Goal: Information Seeking & Learning: Find specific fact

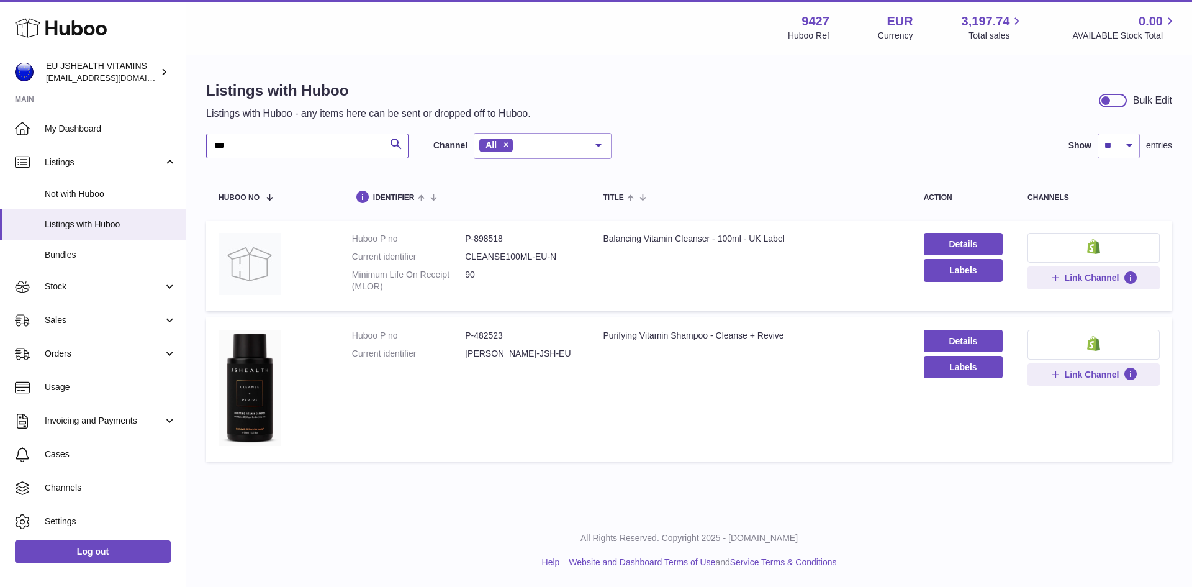
drag, startPoint x: 257, startPoint y: 147, endPoint x: 202, endPoint y: 145, distance: 54.7
click at [202, 145] on div "Listings with Huboo Listings with Huboo - any items here can be sent or dropped…" at bounding box center [689, 274] width 1006 height 437
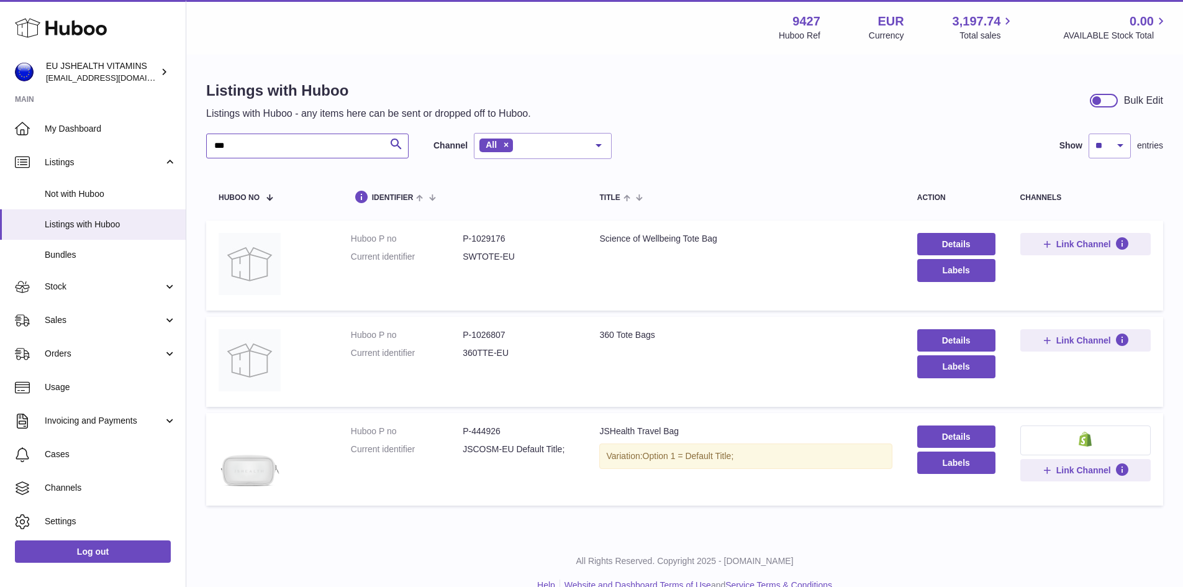
type input "***"
drag, startPoint x: 471, startPoint y: 432, endPoint x: 502, endPoint y: 432, distance: 30.4
click at [502, 432] on dd "P-444926" at bounding box center [519, 431] width 112 height 12
copy dd "444926"
click at [249, 475] on img at bounding box center [250, 457] width 62 height 65
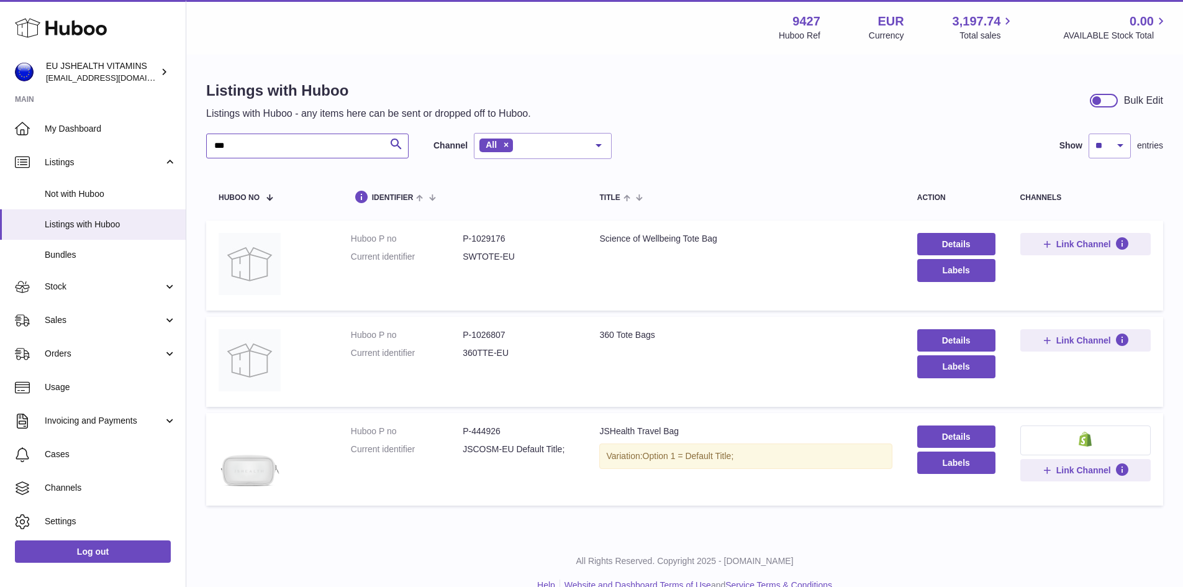
drag, startPoint x: 244, startPoint y: 147, endPoint x: 211, endPoint y: 152, distance: 33.4
click at [211, 152] on input "***" at bounding box center [307, 146] width 202 height 25
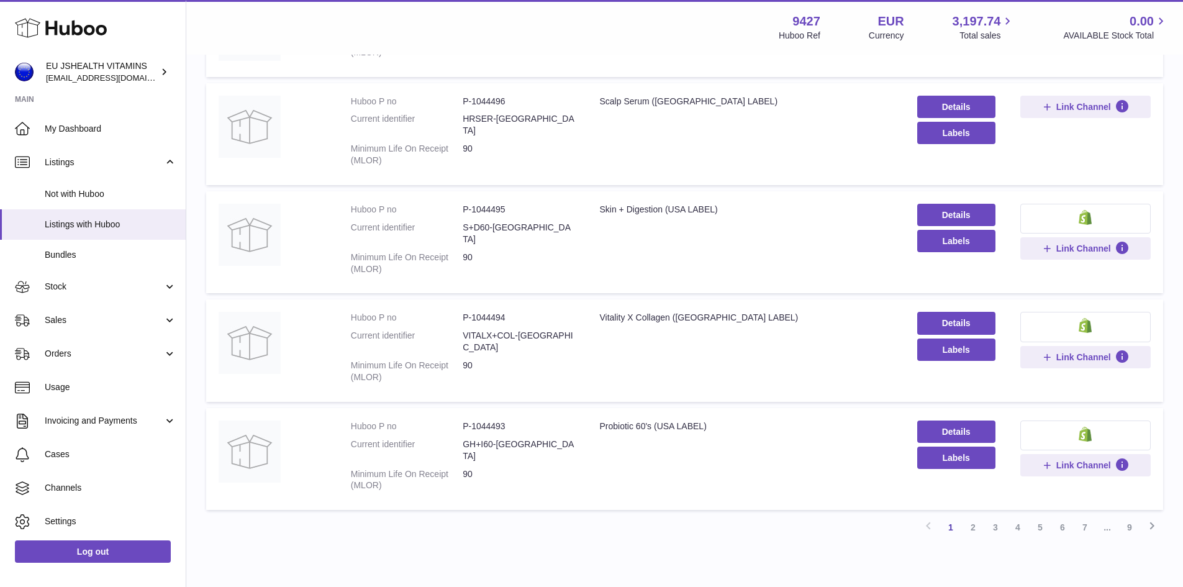
scroll to position [730, 0]
click at [971, 515] on link "2" at bounding box center [973, 526] width 22 height 22
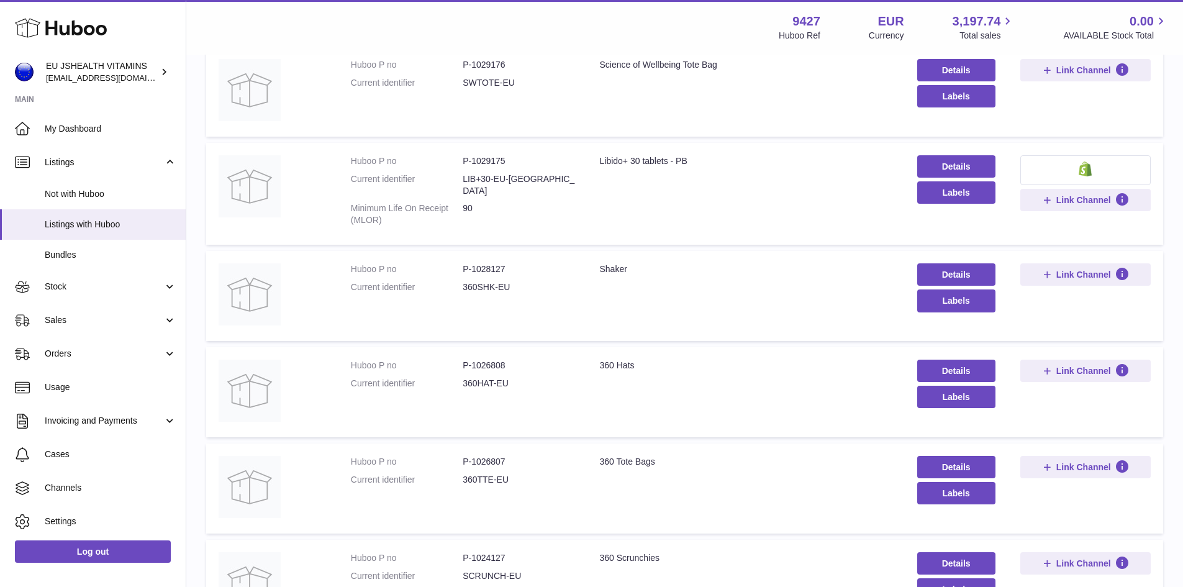
scroll to position [491, 0]
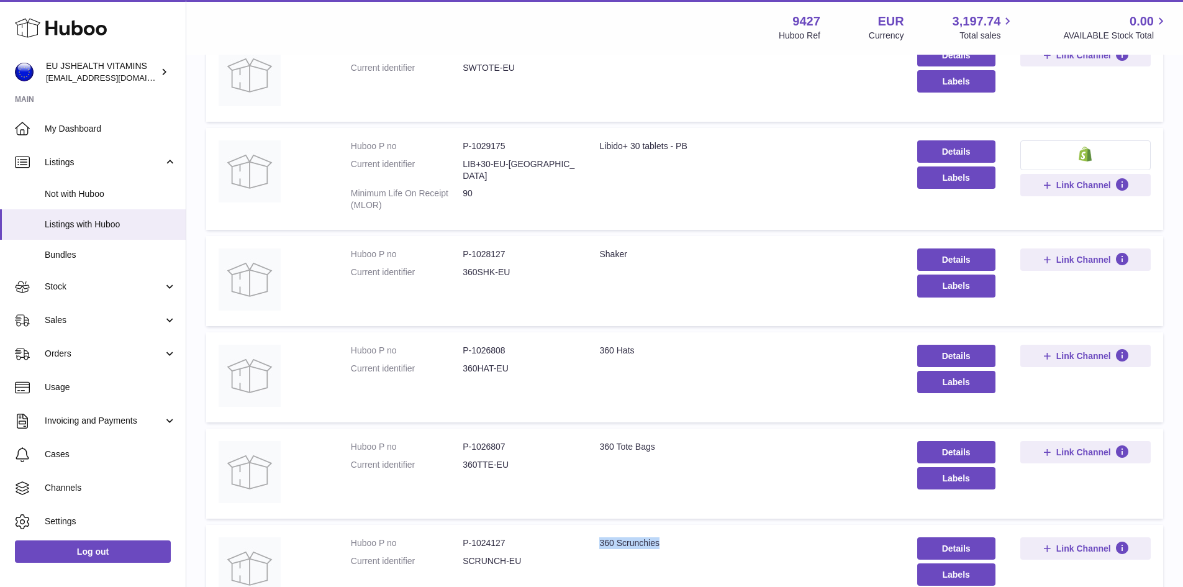
drag, startPoint x: 596, startPoint y: 518, endPoint x: 668, endPoint y: 524, distance: 72.3
click at [668, 537] on div "360 Scrunchies" at bounding box center [745, 543] width 293 height 12
copy div "360 Scrunchies"
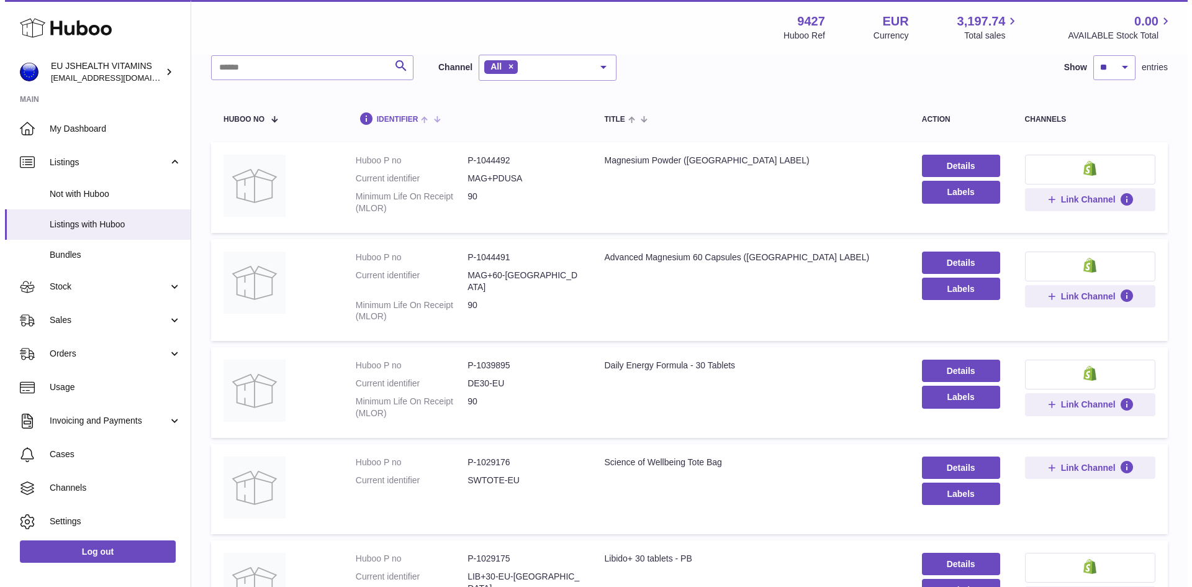
scroll to position [0, 0]
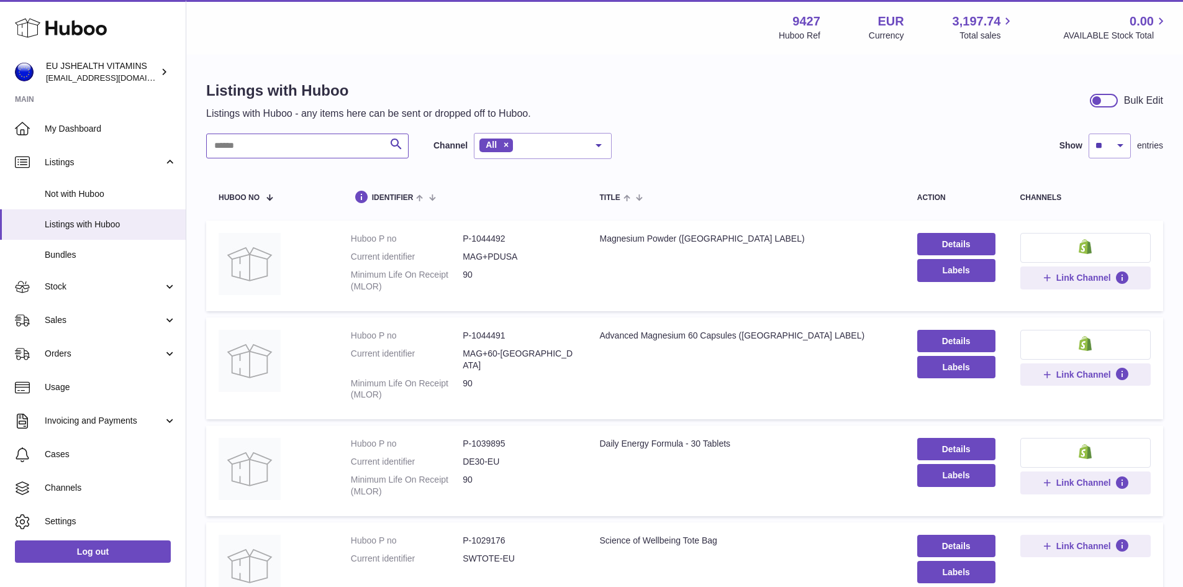
click at [229, 145] on input "text" at bounding box center [307, 146] width 202 height 25
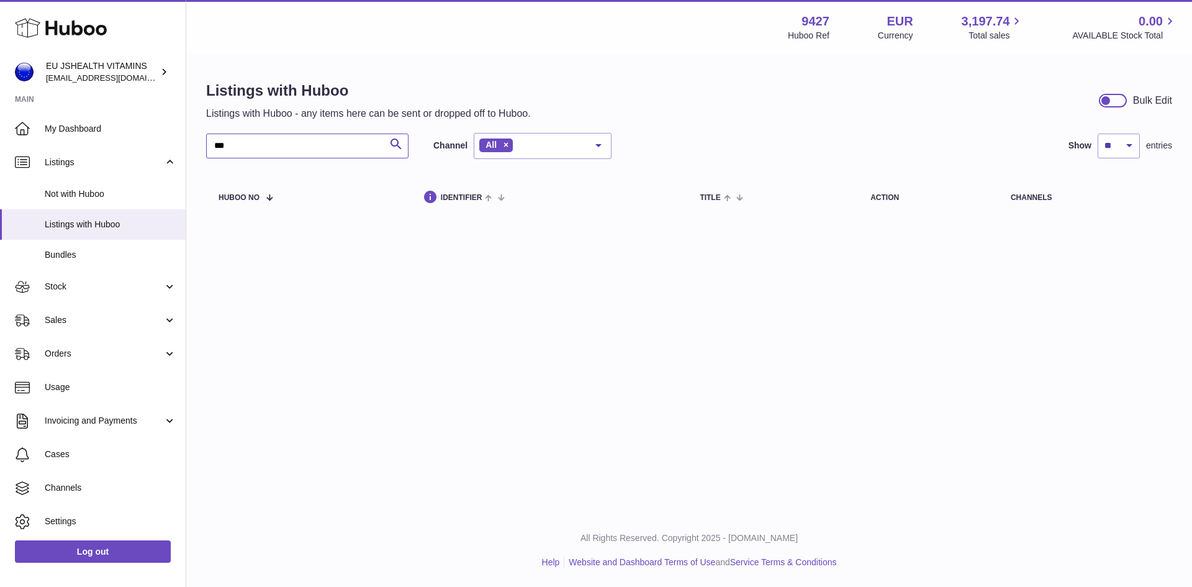
drag, startPoint x: 247, startPoint y: 150, endPoint x: 202, endPoint y: 155, distance: 45.0
click at [202, 155] on div "Listings with Huboo Listings with Huboo - any items here can be sent or dropped…" at bounding box center [689, 150] width 1006 height 189
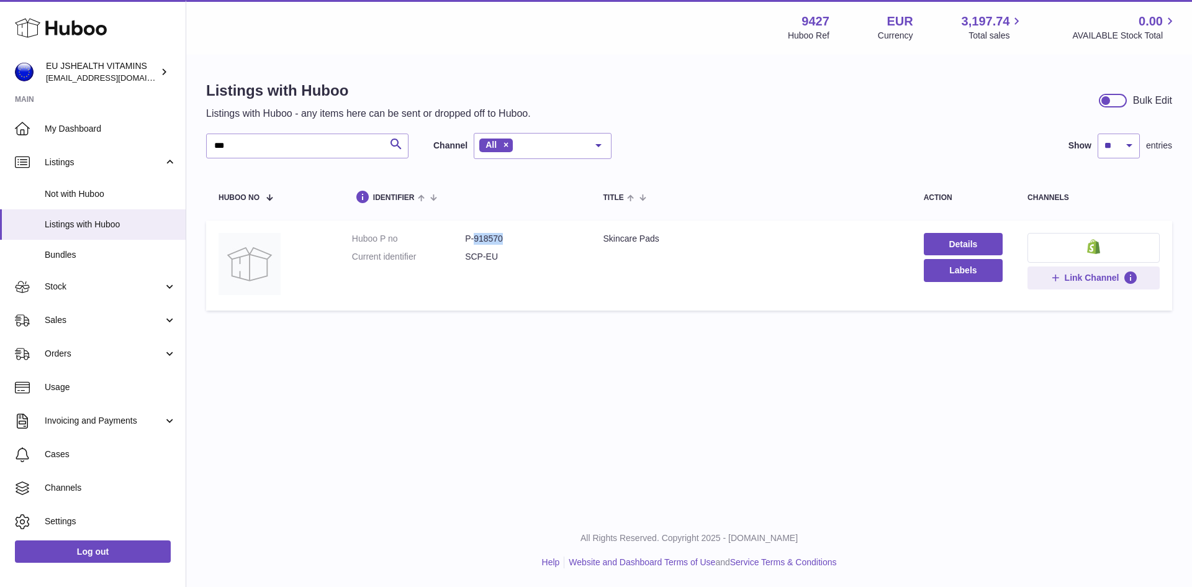
drag, startPoint x: 473, startPoint y: 235, endPoint x: 502, endPoint y: 231, distance: 28.9
click at [502, 231] on td "Huboo P no P-918570 Current identifier SCP-EU" at bounding box center [466, 265] width 252 height 90
copy dd "918570"
drag, startPoint x: 238, startPoint y: 146, endPoint x: 192, endPoint y: 149, distance: 46.1
click at [192, 149] on div "Listings with Huboo Listings with Huboo - any items here can be sent or dropped…" at bounding box center [689, 199] width 1006 height 286
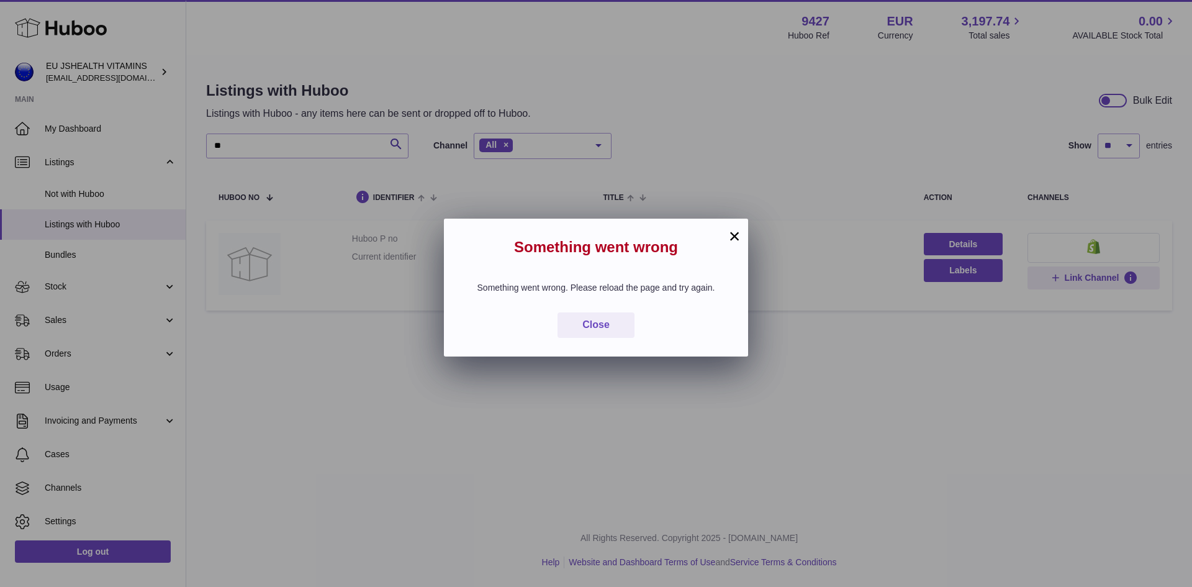
click at [732, 236] on button "×" at bounding box center [734, 236] width 15 height 15
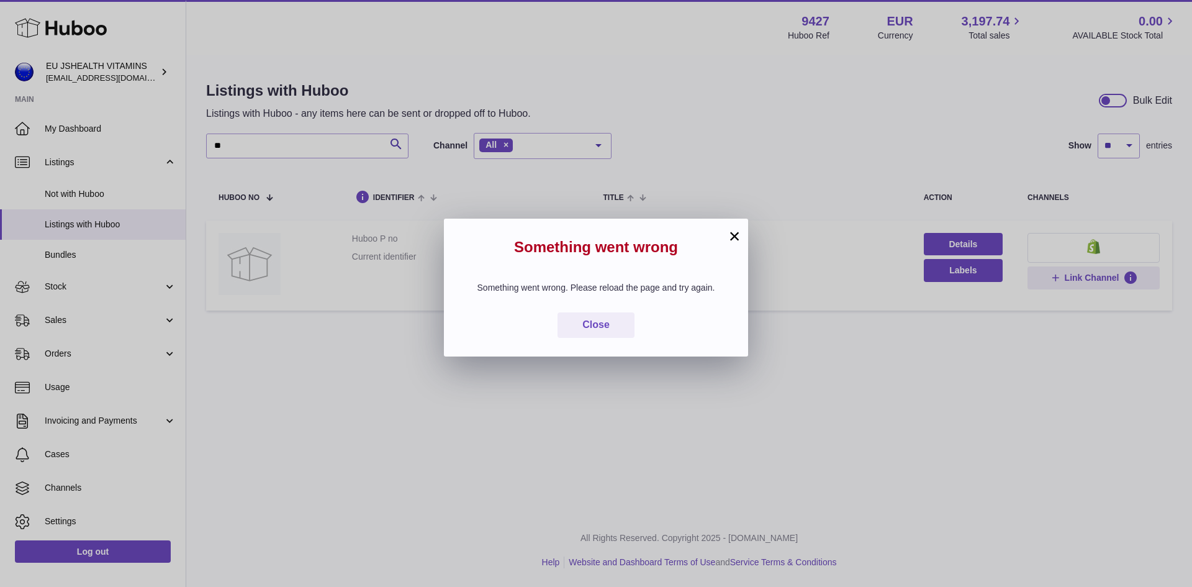
click at [738, 238] on button "×" at bounding box center [734, 236] width 15 height 15
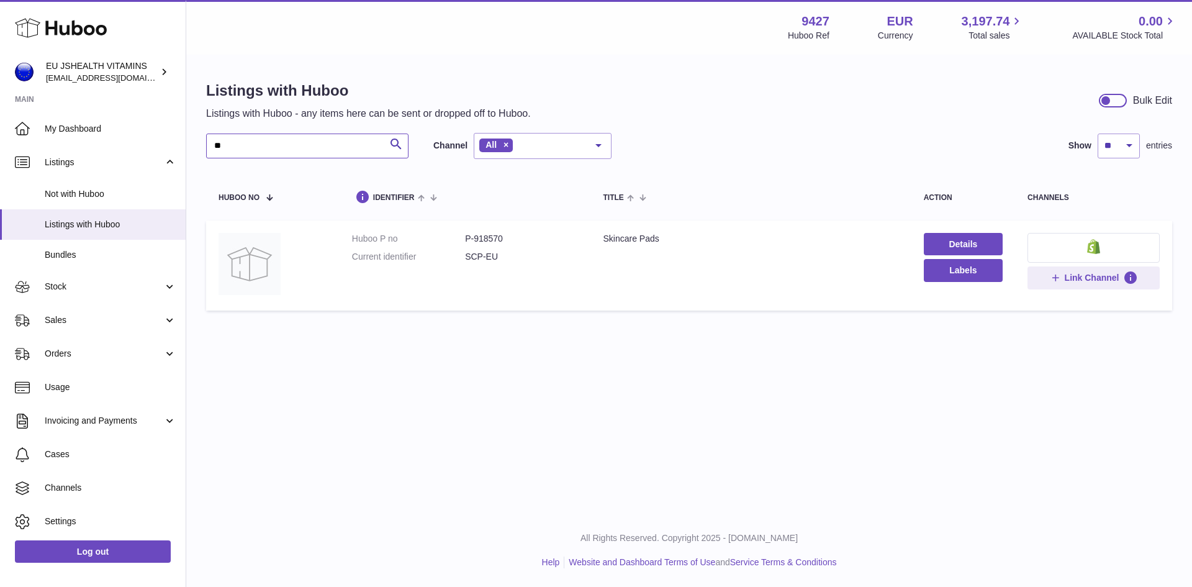
click at [242, 150] on input "**" at bounding box center [307, 146] width 202 height 25
type input "***"
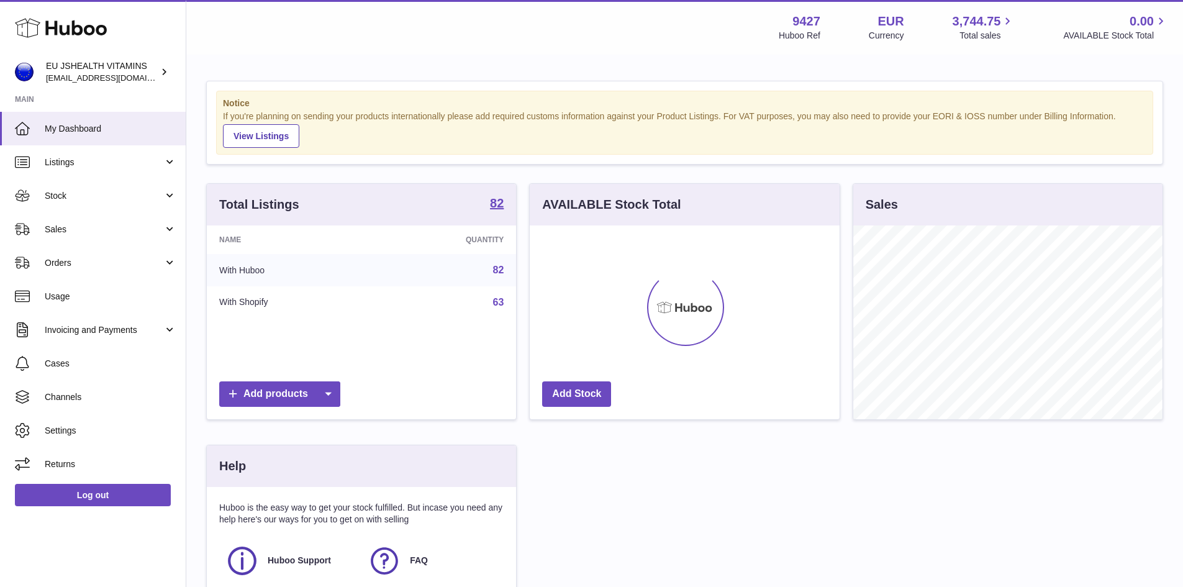
scroll to position [194, 310]
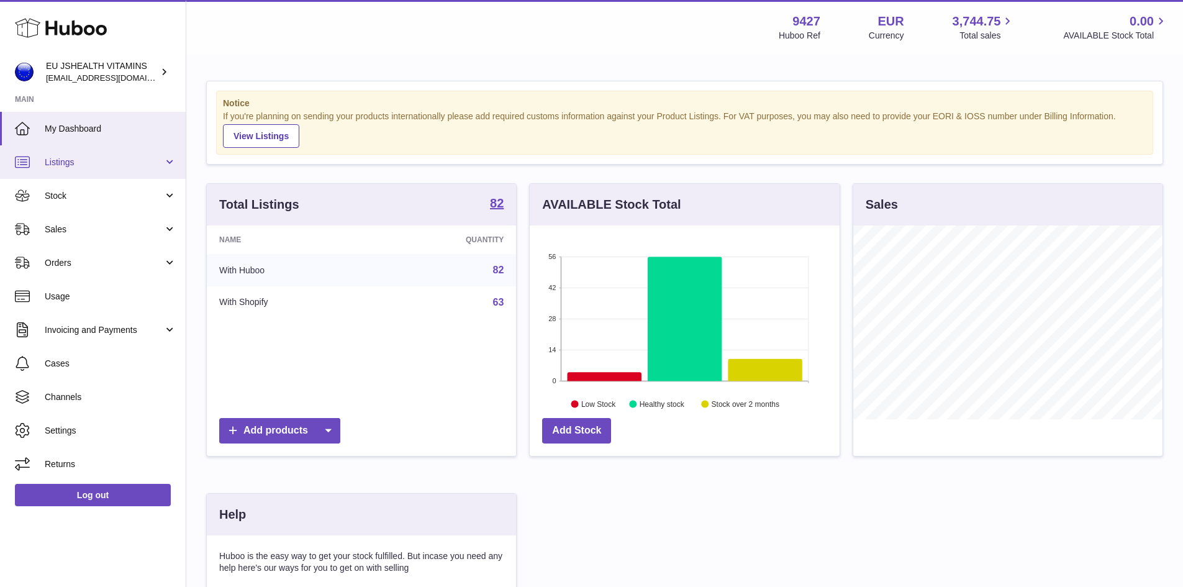
click at [68, 162] on span "Listings" at bounding box center [104, 163] width 119 height 12
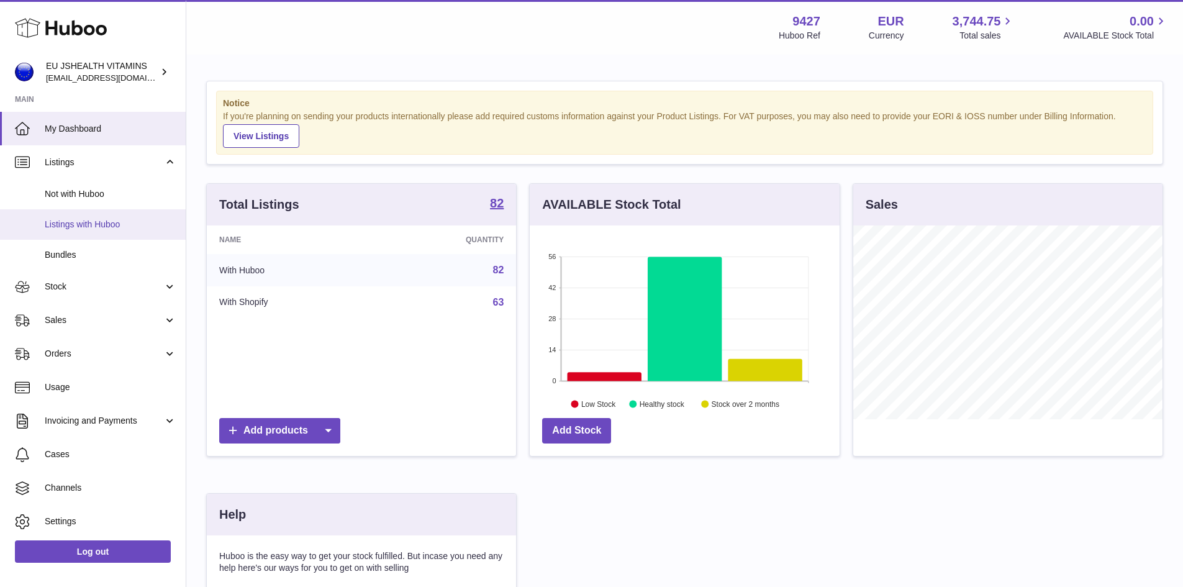
click at [91, 224] on span "Listings with Huboo" at bounding box center [111, 225] width 132 height 12
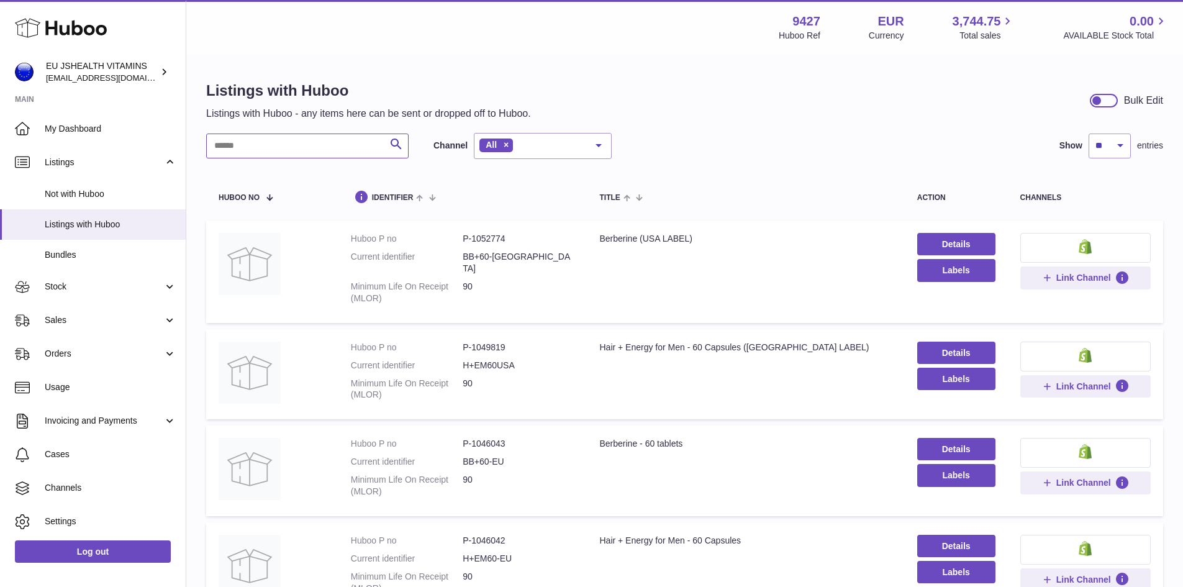
click at [248, 150] on input "text" at bounding box center [307, 146] width 202 height 25
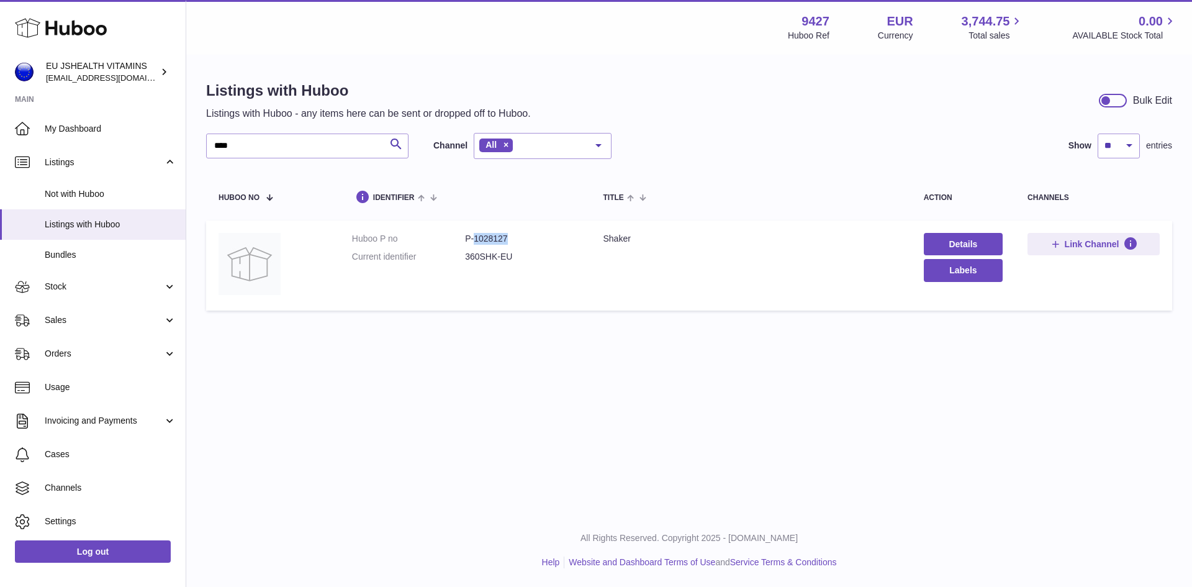
drag, startPoint x: 472, startPoint y: 236, endPoint x: 506, endPoint y: 237, distance: 34.2
click at [506, 237] on dd "P-1028127" at bounding box center [521, 239] width 113 height 12
copy dd "1028127"
drag, startPoint x: 257, startPoint y: 150, endPoint x: 197, endPoint y: 161, distance: 61.2
click at [197, 161] on div "Listings with Huboo Listings with Huboo - any items here can be sent or dropped…" at bounding box center [689, 199] width 1006 height 286
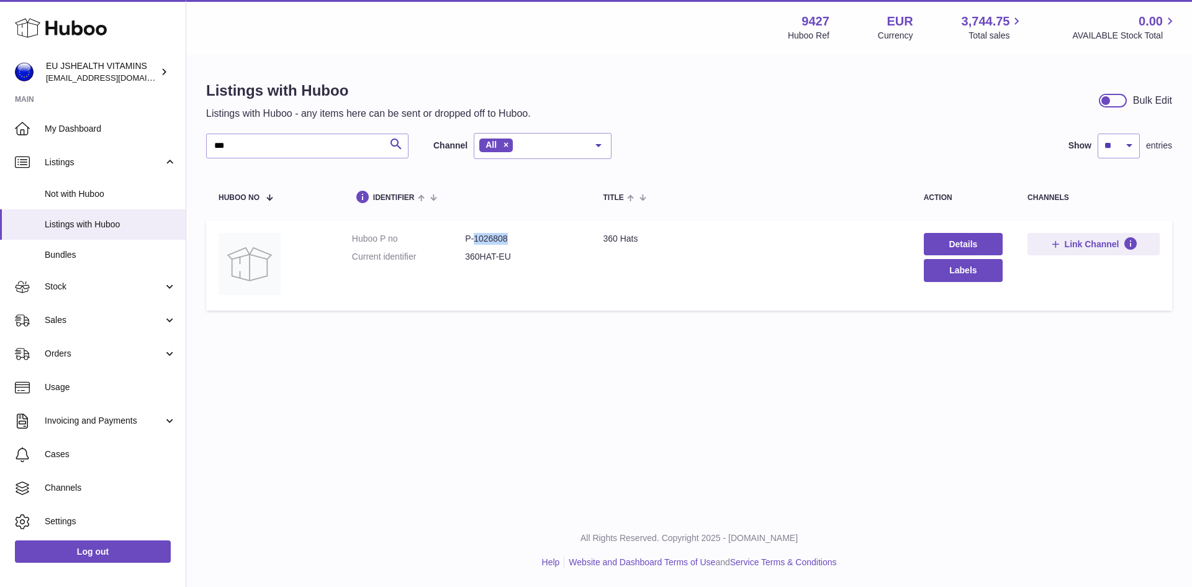
drag, startPoint x: 472, startPoint y: 237, endPoint x: 513, endPoint y: 237, distance: 41.0
click at [513, 237] on dd "P-1026808" at bounding box center [521, 239] width 113 height 12
copy dd "1026808"
drag, startPoint x: 250, startPoint y: 137, endPoint x: 211, endPoint y: 138, distance: 39.8
click at [211, 138] on input "***" at bounding box center [307, 146] width 202 height 25
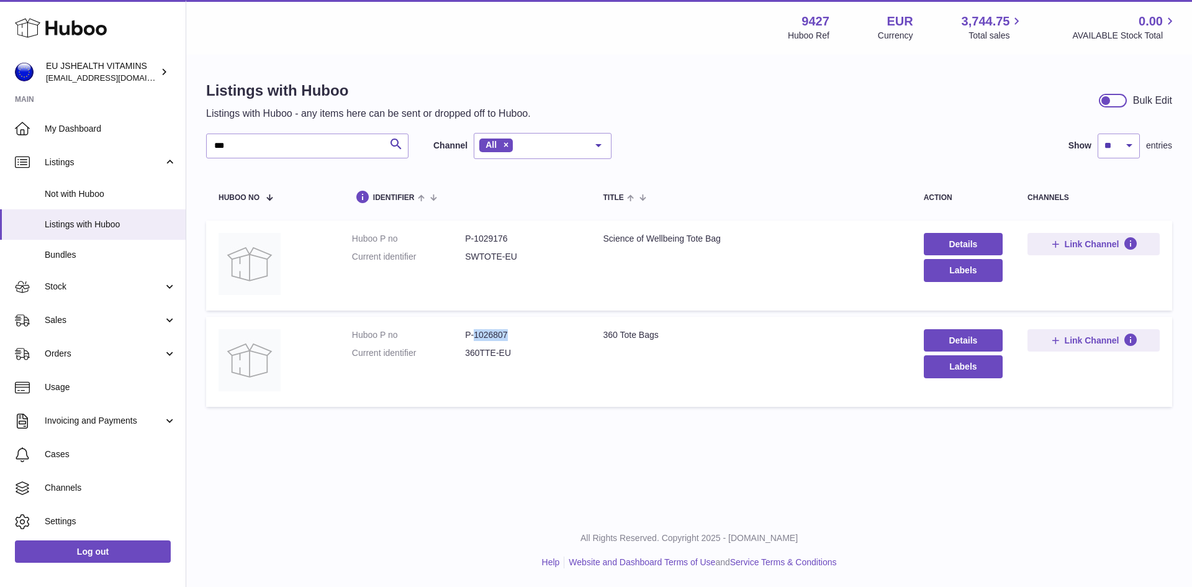
drag, startPoint x: 471, startPoint y: 335, endPoint x: 510, endPoint y: 334, distance: 38.6
click at [510, 334] on dd "P-1026807" at bounding box center [521, 335] width 113 height 12
copy dd "1026807"
drag, startPoint x: 473, startPoint y: 238, endPoint x: 505, endPoint y: 237, distance: 32.3
click at [505, 237] on dd "P-1029176" at bounding box center [521, 239] width 113 height 12
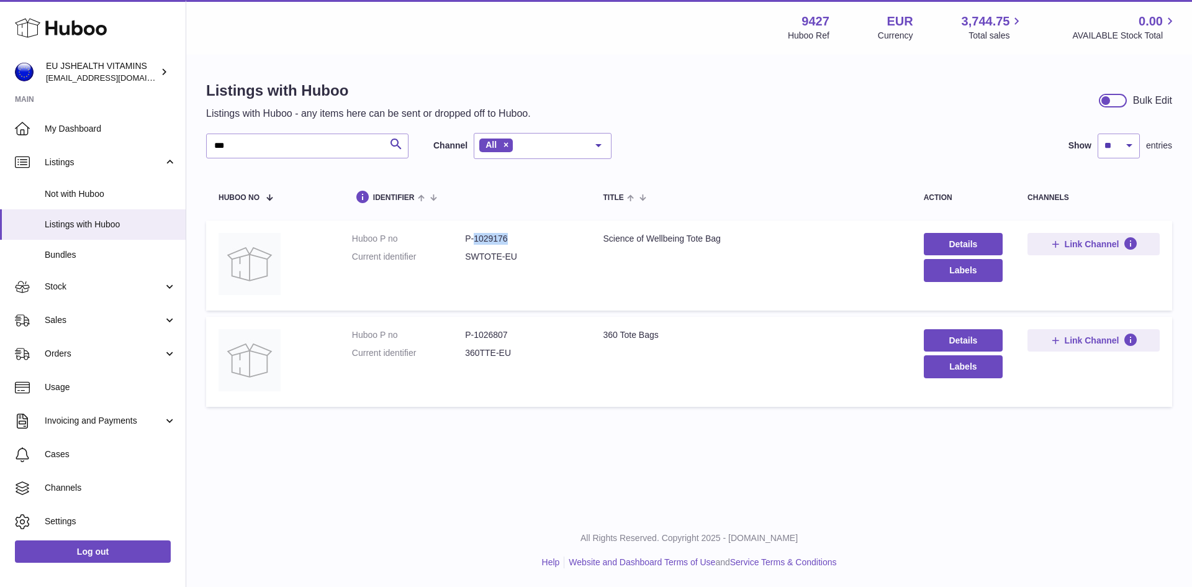
copy dd "1029176"
drag, startPoint x: 254, startPoint y: 148, endPoint x: 191, endPoint y: 153, distance: 63.6
click at [191, 153] on div "Listings with Huboo Listings with Huboo - any items here can be sent or dropped…" at bounding box center [689, 247] width 1006 height 382
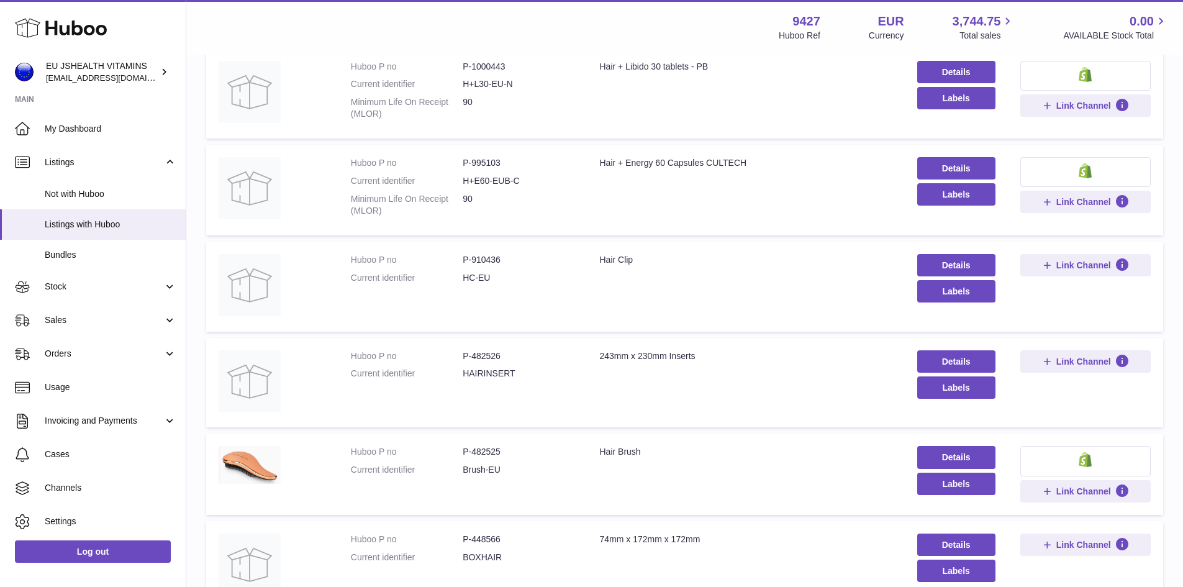
scroll to position [621, 0]
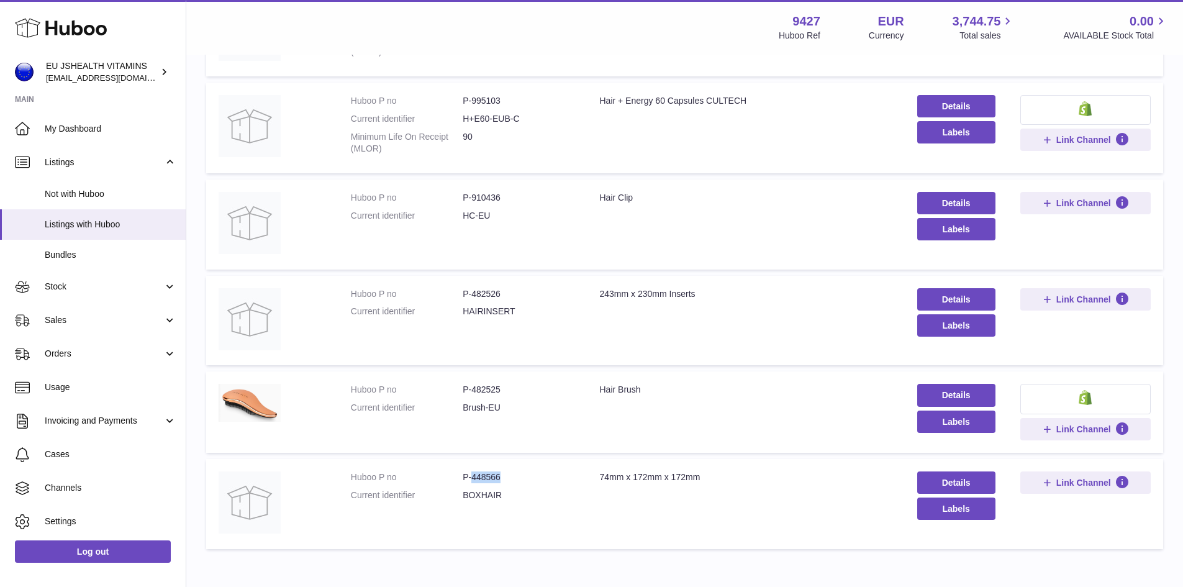
drag, startPoint x: 473, startPoint y: 476, endPoint x: 505, endPoint y: 475, distance: 32.3
click at [505, 475] on dd "P-448566" at bounding box center [519, 477] width 112 height 12
copy dd "448566"
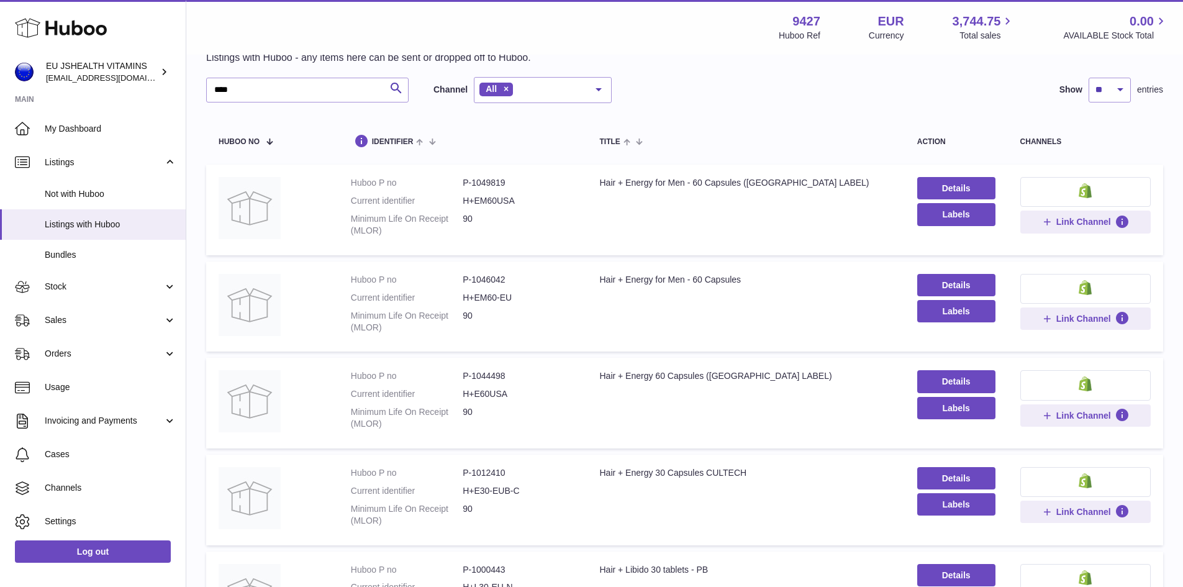
scroll to position [0, 0]
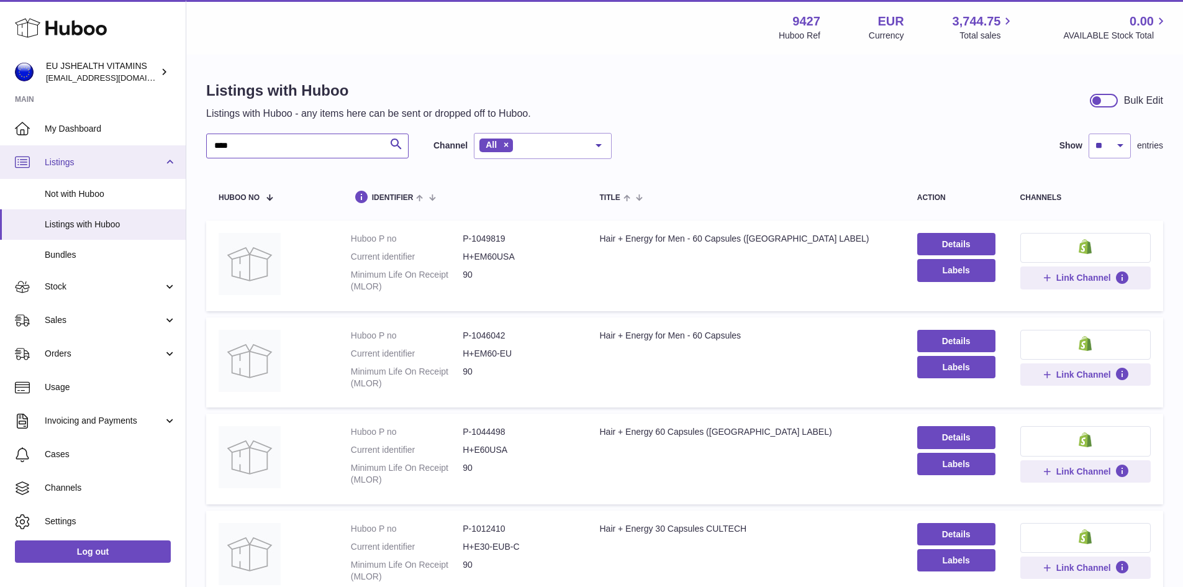
drag, startPoint x: 242, startPoint y: 140, endPoint x: 181, endPoint y: 160, distance: 63.8
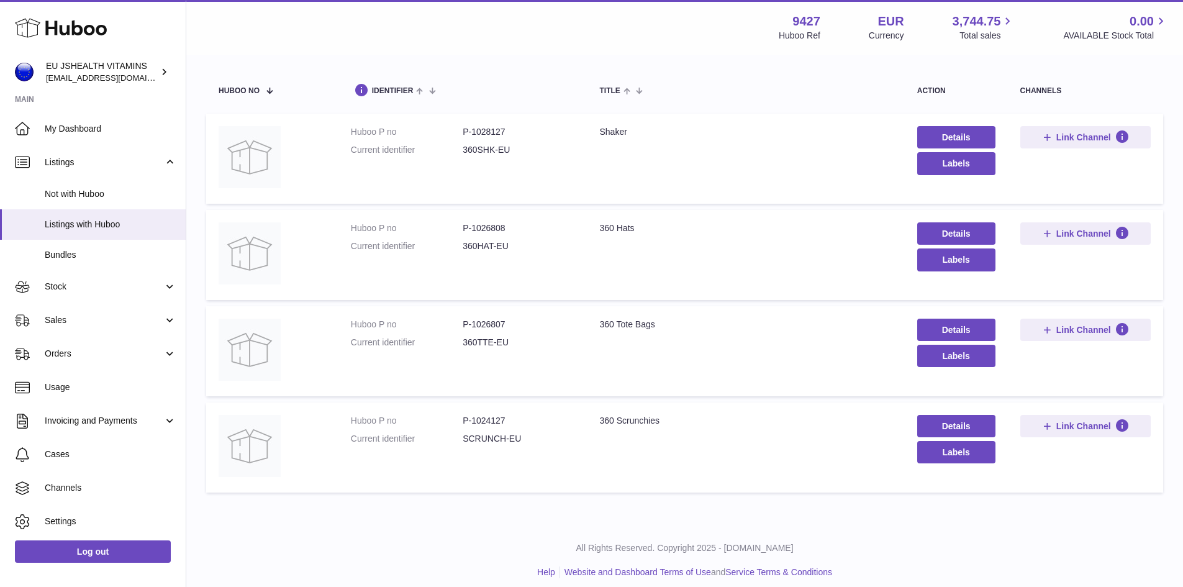
scroll to position [117, 0]
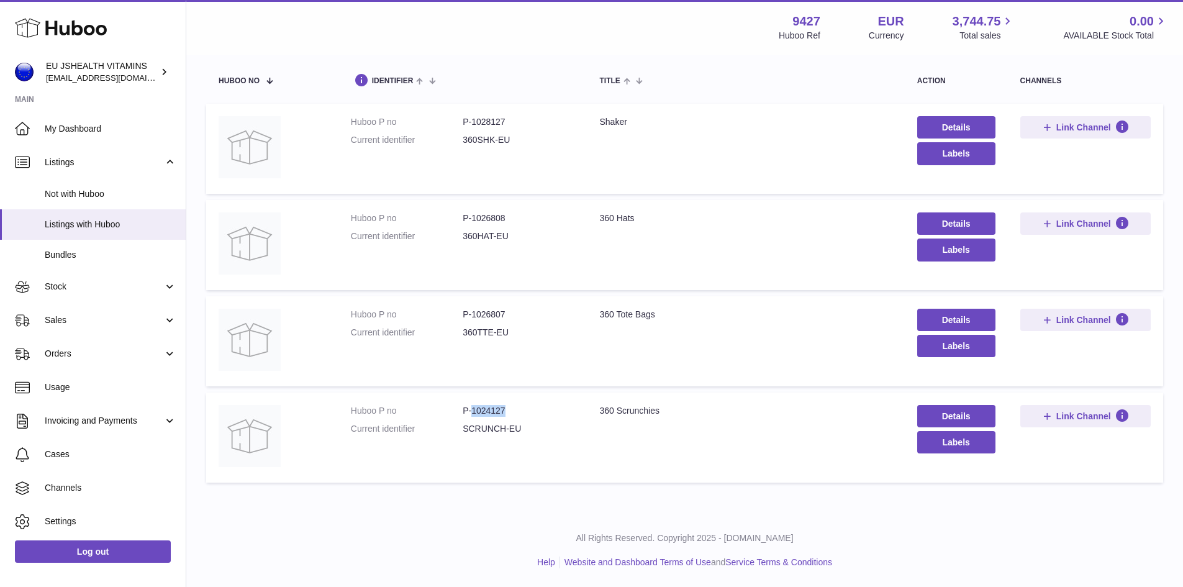
drag, startPoint x: 471, startPoint y: 409, endPoint x: 505, endPoint y: 406, distance: 34.2
click at [505, 406] on dd "P-1024127" at bounding box center [519, 411] width 112 height 12
copy dd "1024127"
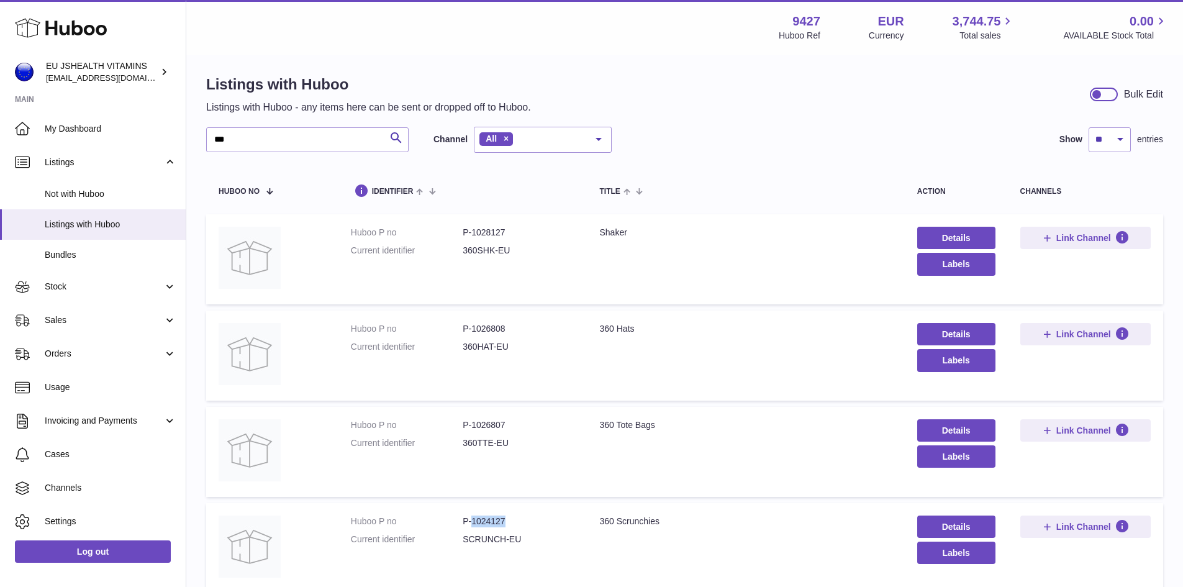
scroll to position [0, 0]
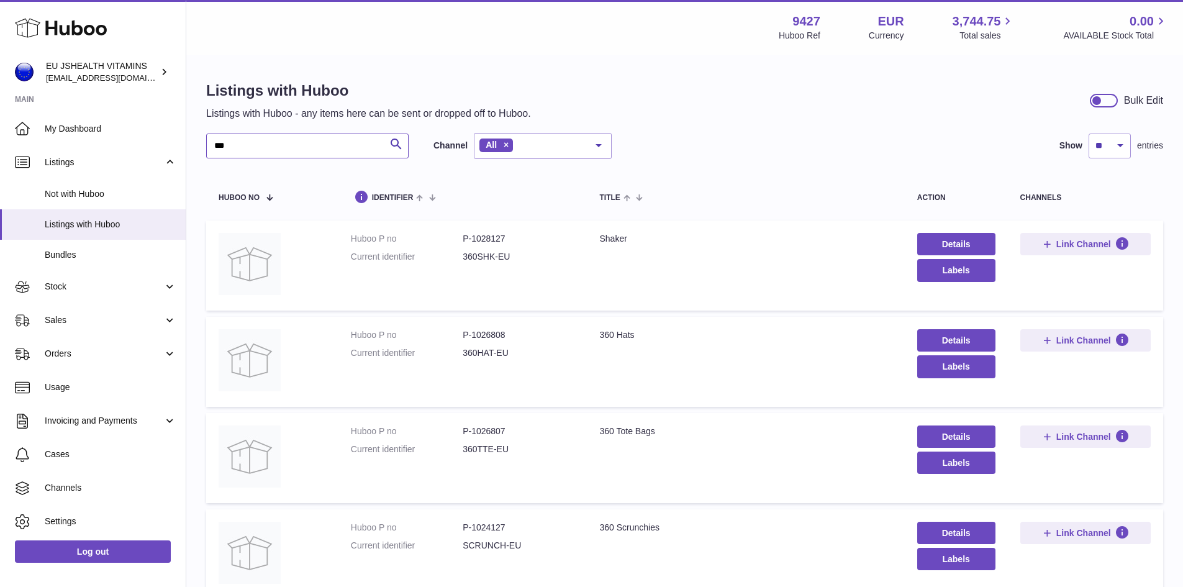
drag, startPoint x: 247, startPoint y: 142, endPoint x: 209, endPoint y: 142, distance: 37.3
click at [209, 142] on input "***" at bounding box center [307, 146] width 202 height 25
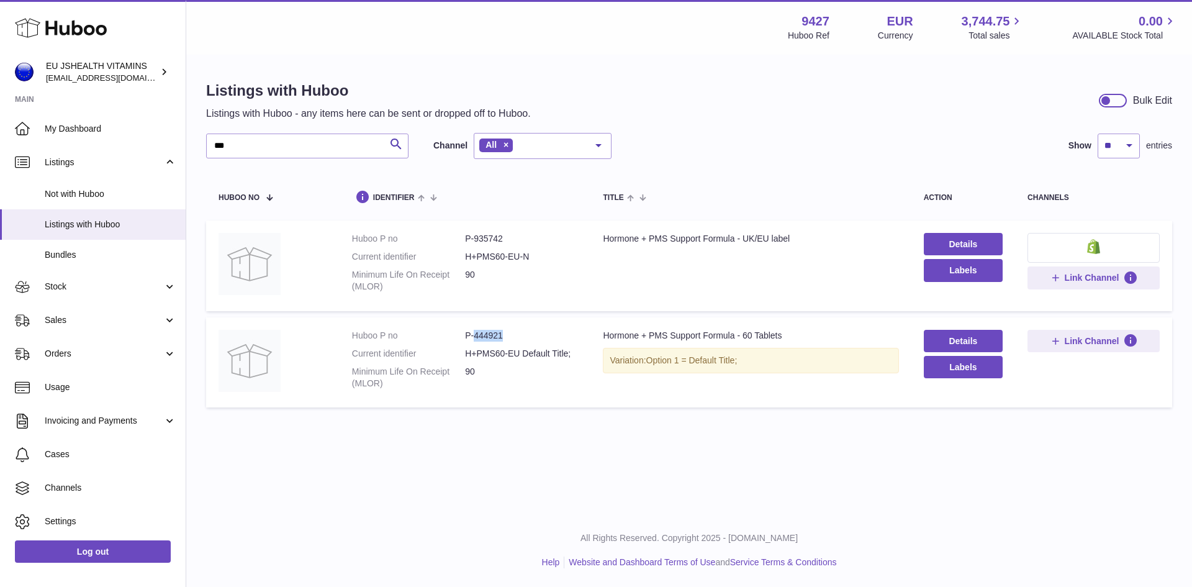
drag, startPoint x: 474, startPoint y: 335, endPoint x: 509, endPoint y: 334, distance: 34.8
click at [509, 334] on dd "P-444921" at bounding box center [521, 336] width 113 height 12
copy dd "444921"
drag, startPoint x: 474, startPoint y: 238, endPoint x: 497, endPoint y: 239, distance: 23.0
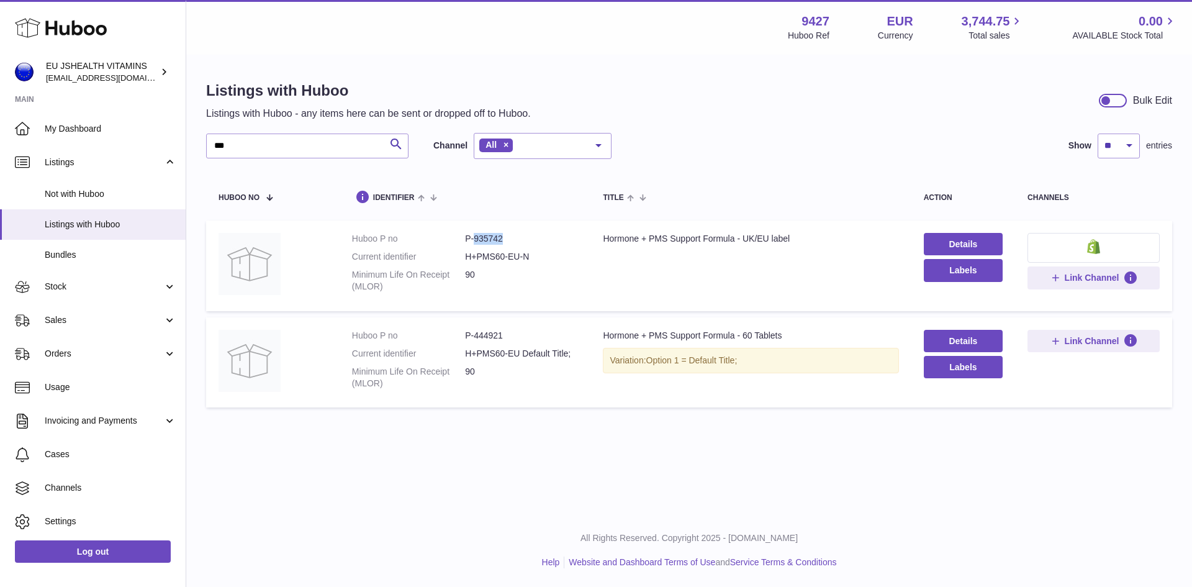
click at [509, 238] on dd "P-935742" at bounding box center [521, 239] width 113 height 12
copy dd "935742"
drag, startPoint x: 263, startPoint y: 143, endPoint x: 181, endPoint y: 151, distance: 83.0
click at [181, 151] on div "Huboo EU JSHEALTH VITAMINS [EMAIL_ADDRESS][DOMAIN_NAME] Main My Dashboard Listi…" at bounding box center [596, 293] width 1192 height 587
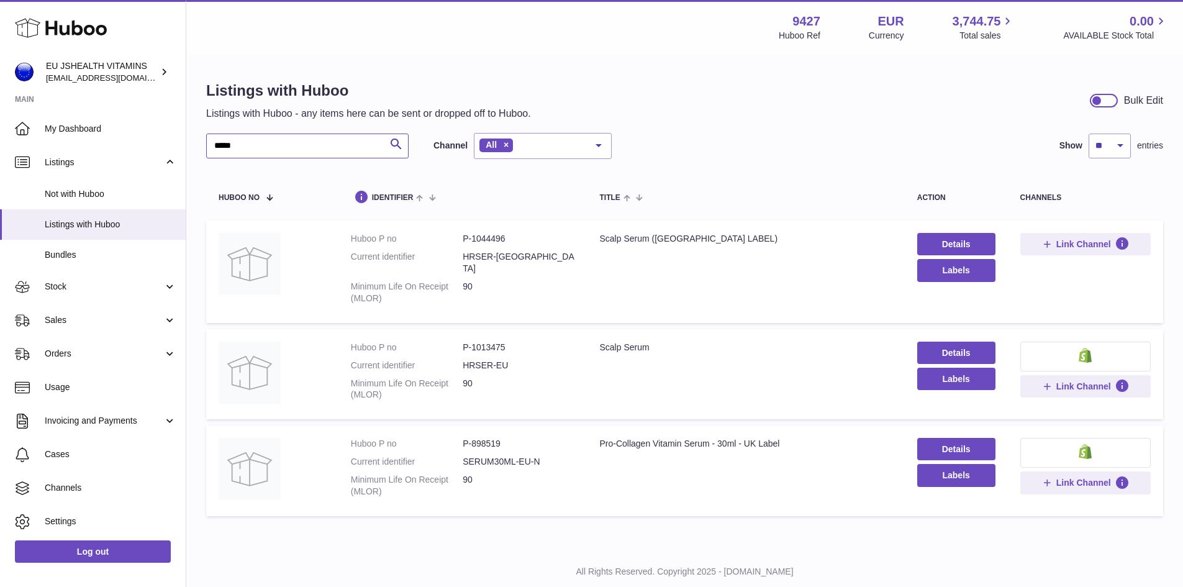
type input "*****"
drag, startPoint x: 471, startPoint y: 334, endPoint x: 516, endPoint y: 336, distance: 45.4
click at [516, 342] on dd "P-1013475" at bounding box center [519, 348] width 112 height 12
copy dd "1013475"
